Goal: Information Seeking & Learning: Learn about a topic

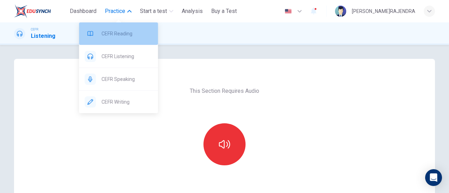
click at [119, 32] on span "CEFR Reading" at bounding box center [126, 33] width 51 height 8
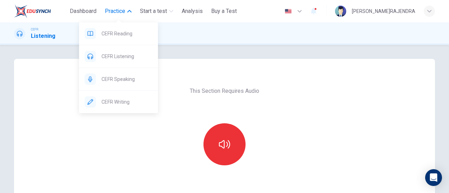
click at [112, 10] on span "Practice" at bounding box center [115, 11] width 20 height 8
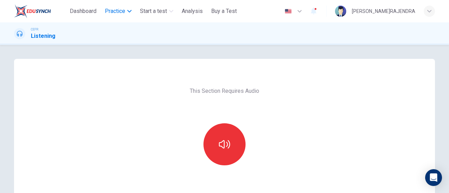
click at [112, 10] on span "Practice" at bounding box center [115, 11] width 20 height 8
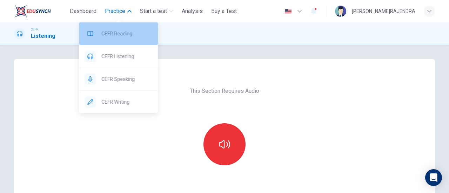
click at [119, 33] on span "CEFR Reading" at bounding box center [126, 33] width 51 height 8
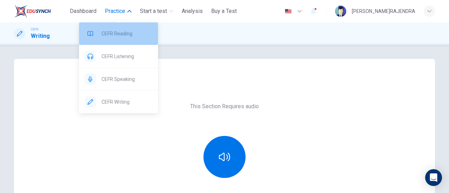
click at [126, 33] on span "CEFR Reading" at bounding box center [126, 33] width 51 height 8
